Goal: Navigation & Orientation: Find specific page/section

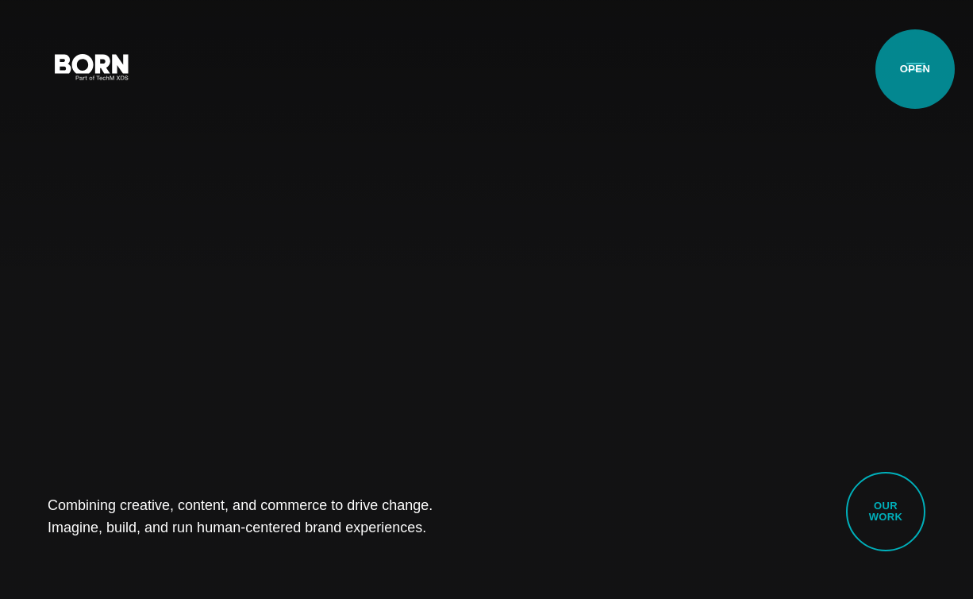
click at [915, 69] on button "Primary Menu" at bounding box center [916, 65] width 38 height 33
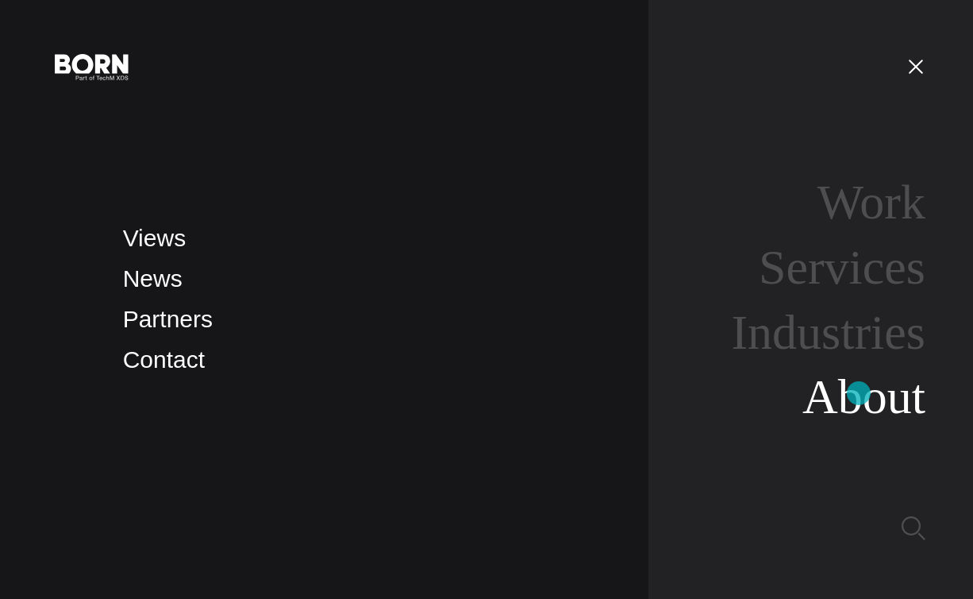
click at [859, 393] on link "About" at bounding box center [864, 396] width 123 height 54
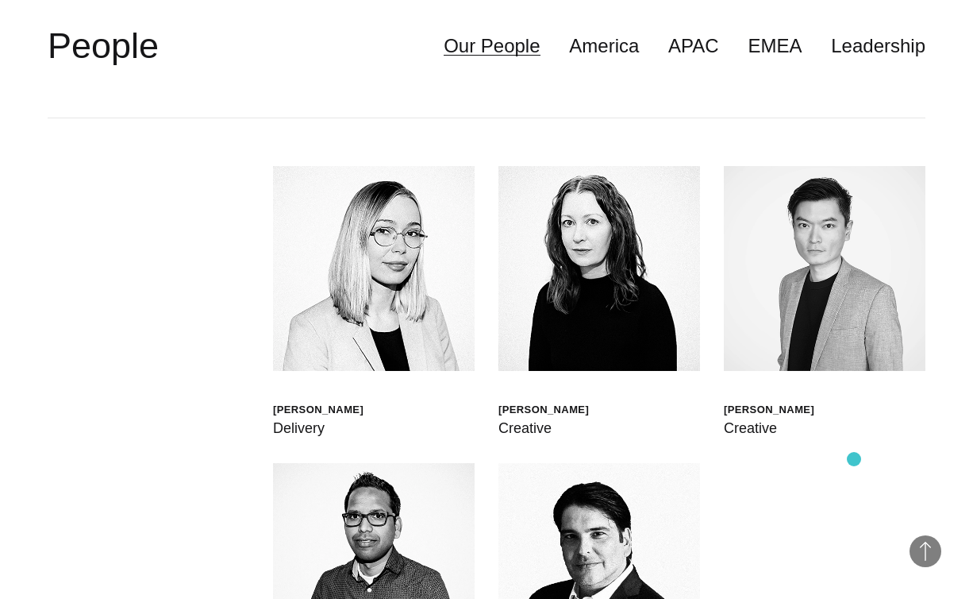
scroll to position [3995, 0]
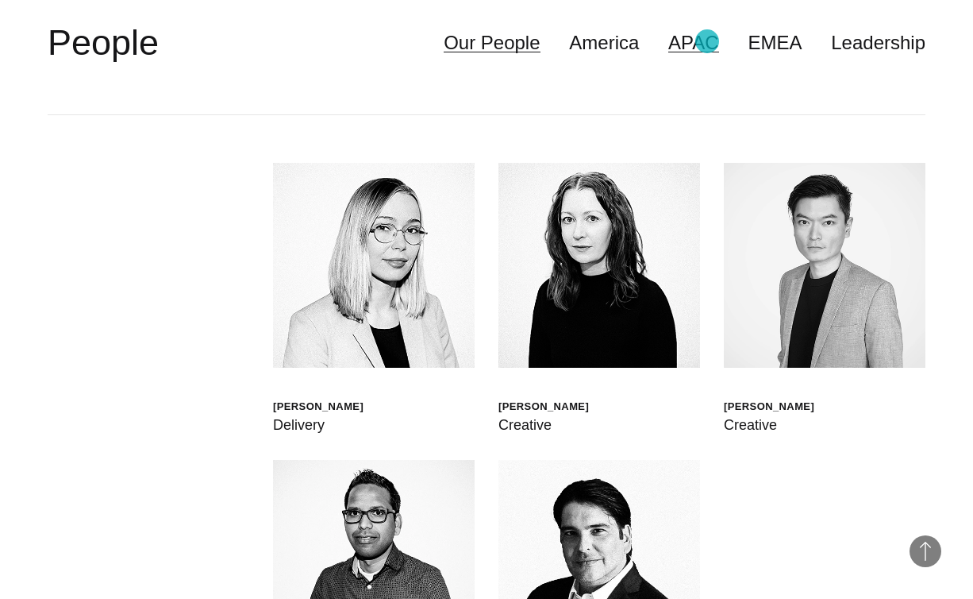
click at [707, 41] on link "APAC" at bounding box center [693, 43] width 51 height 30
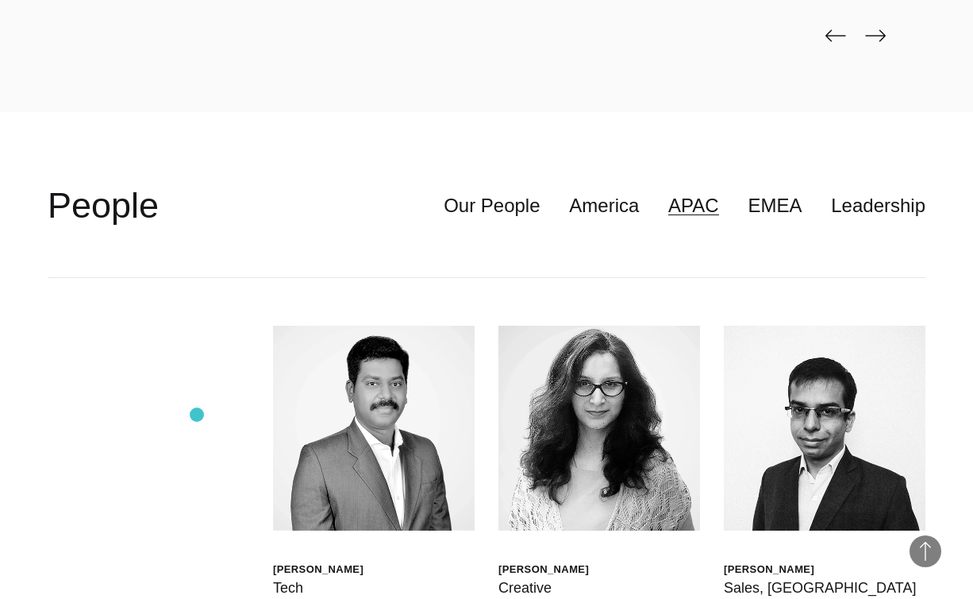
scroll to position [3814, 0]
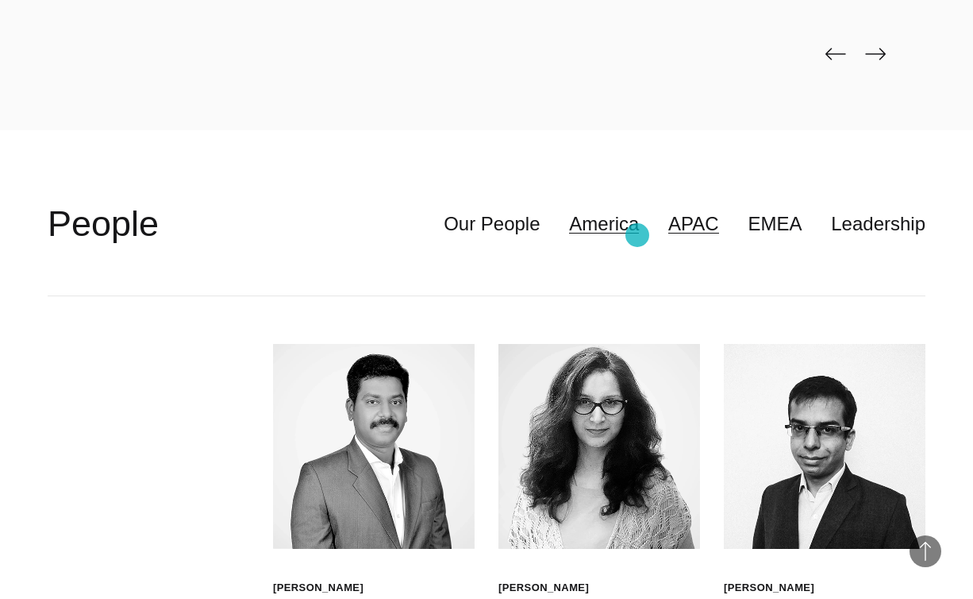
click at [637, 235] on link "America" at bounding box center [604, 224] width 70 height 30
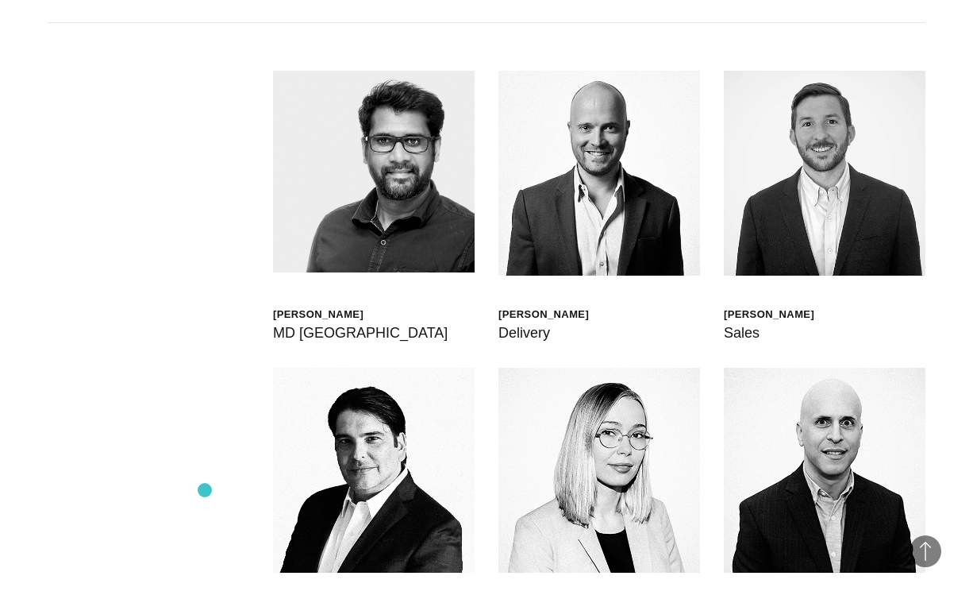
scroll to position [4109, 0]
